Goal: Information Seeking & Learning: Check status

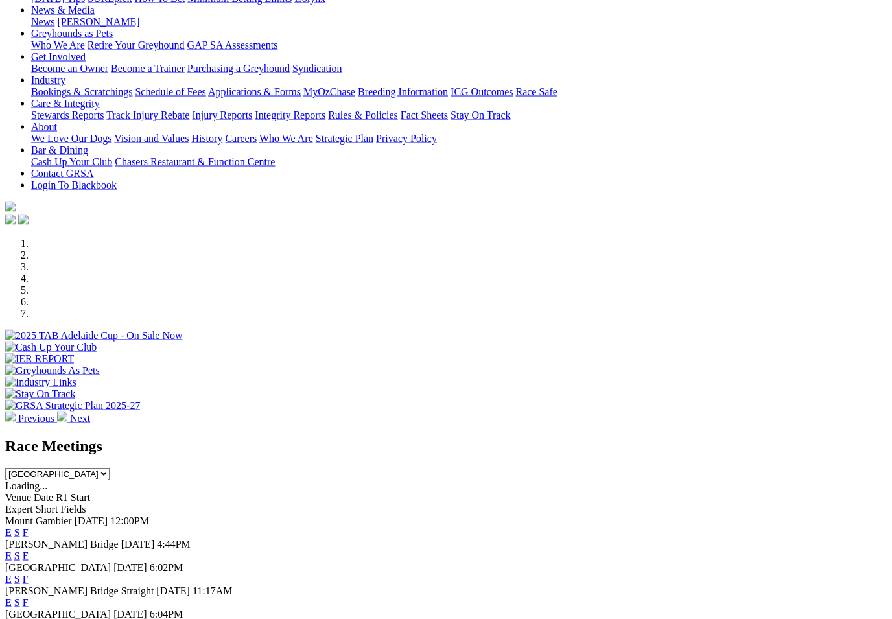
scroll to position [172, 0]
click at [110, 467] on select "South Australia New South Wales Northern Territory Queensland Tasmania Victoria…" at bounding box center [57, 473] width 104 height 12
select select "VIC"
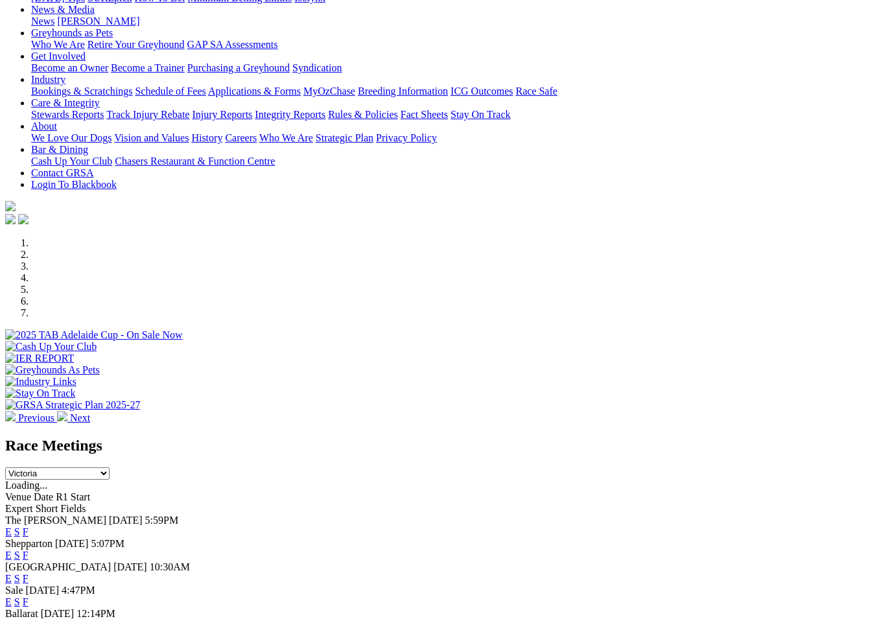
click at [29, 526] on link "F" at bounding box center [26, 531] width 6 height 11
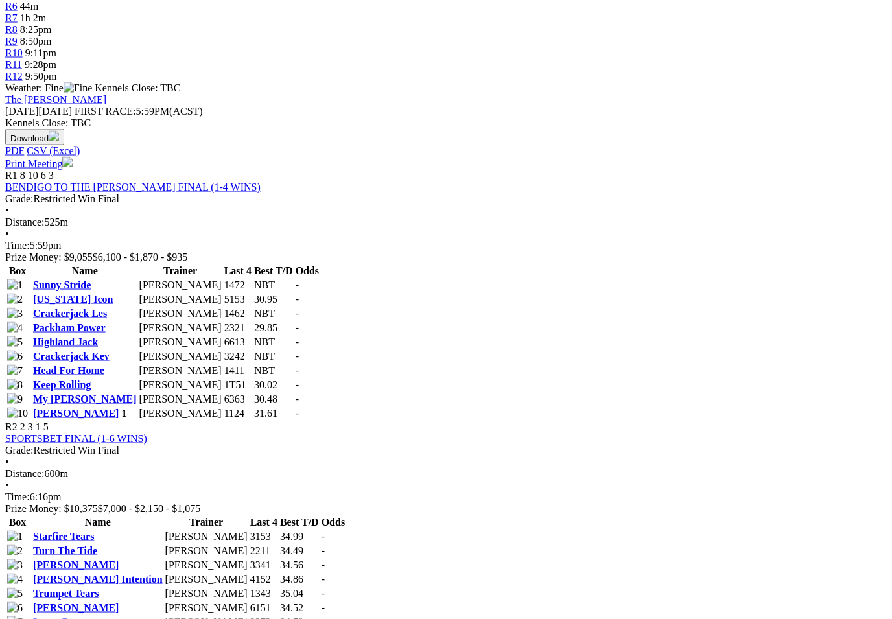
scroll to position [519, 0]
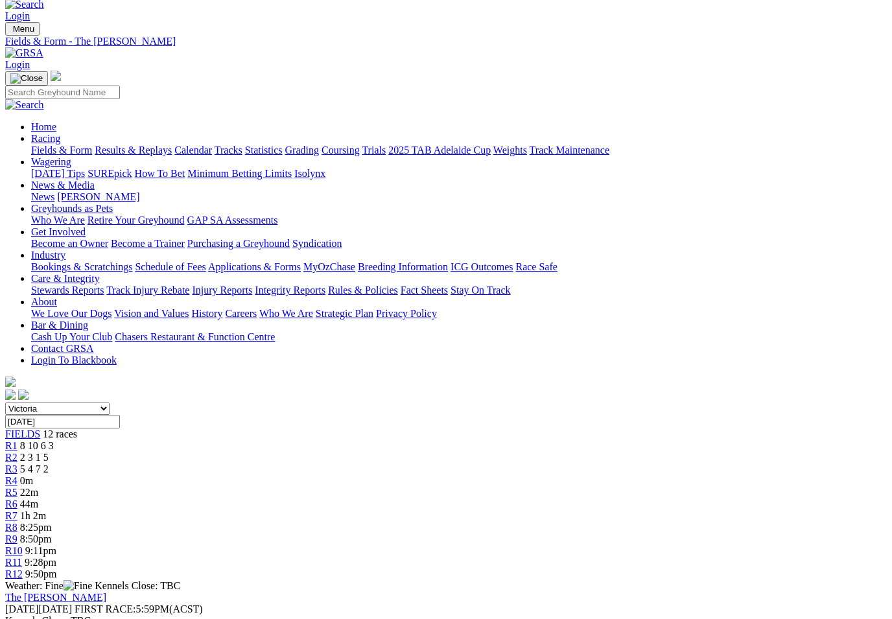
scroll to position [0, 0]
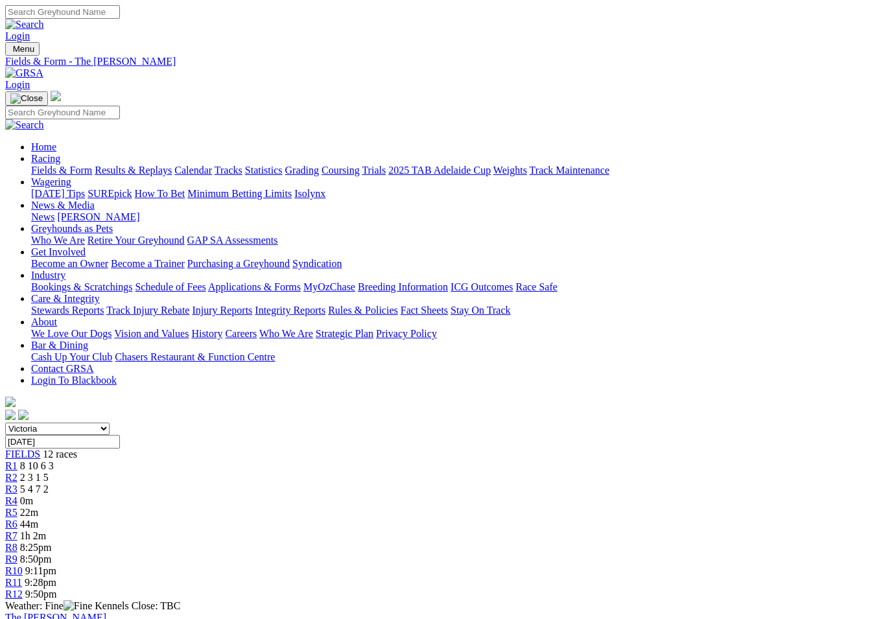
click at [49, 165] on link "Fields & Form" at bounding box center [61, 170] width 61 height 11
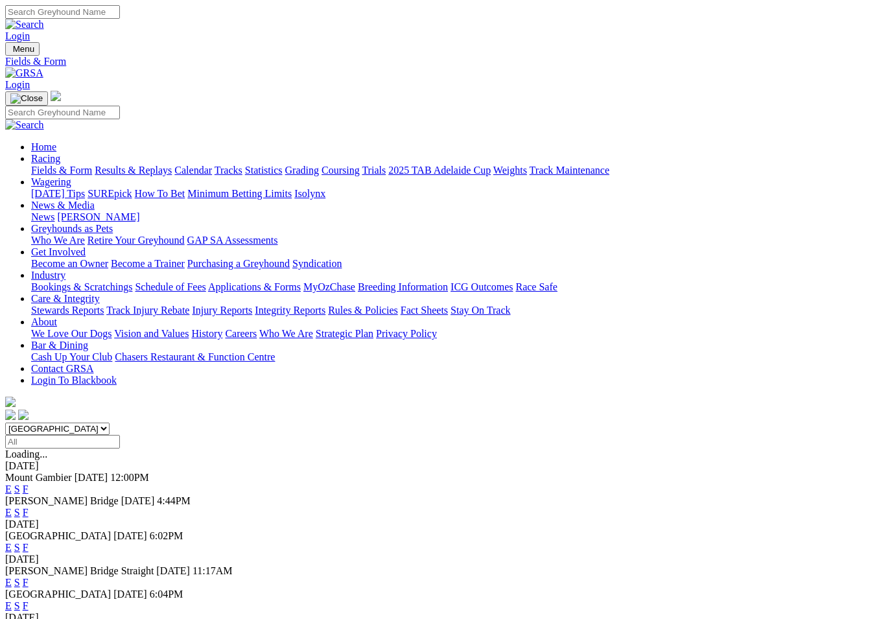
click at [110, 423] on select "South Australia New South Wales Northern Territory Queensland Tasmania Victoria…" at bounding box center [57, 429] width 104 height 12
select select "NSW"
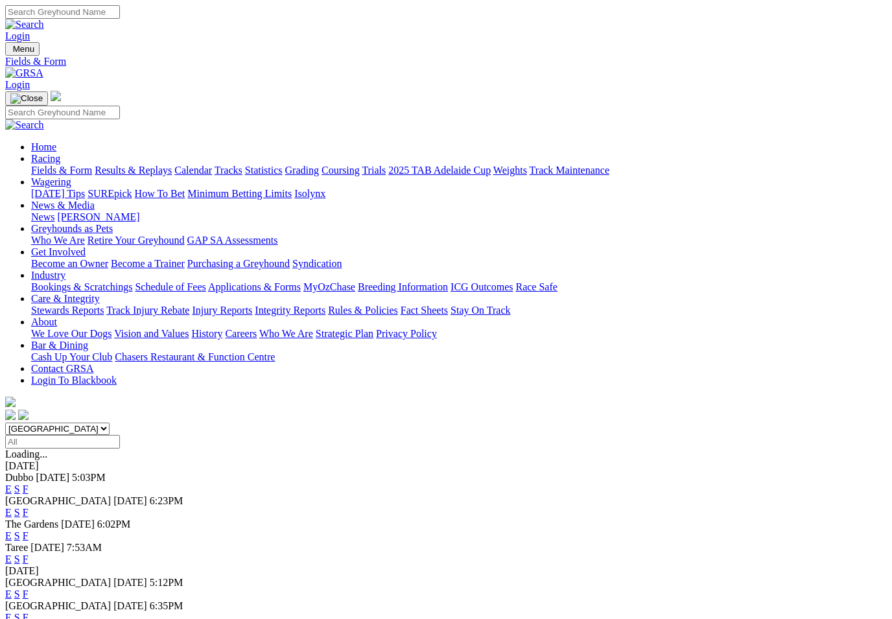
click at [29, 507] on link "F" at bounding box center [26, 512] width 6 height 11
